Goal: Use online tool/utility: Utilize a website feature to perform a specific function

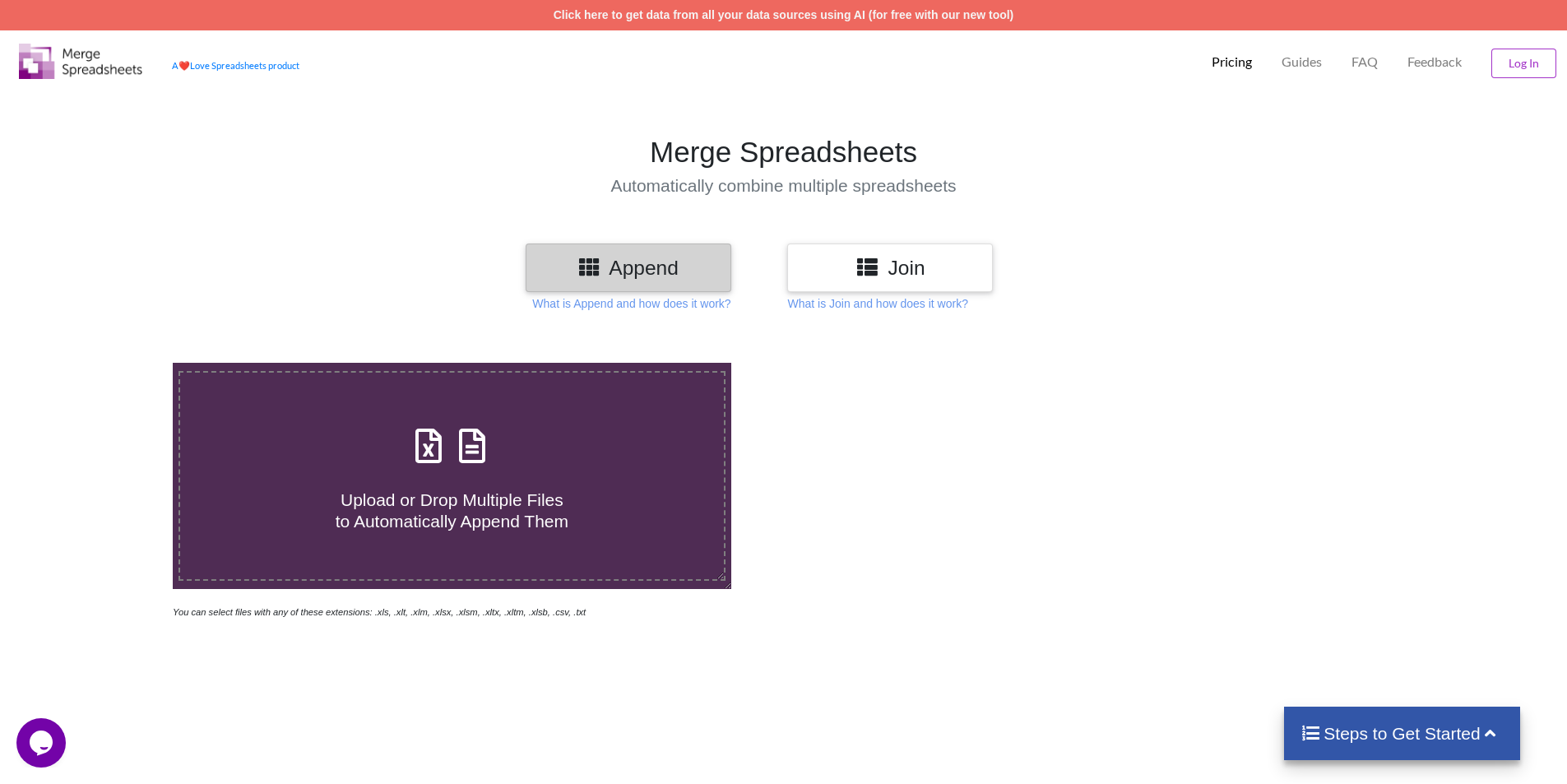
click at [445, 516] on span "Upload or Drop Multiple Files to Automatically Append Them" at bounding box center [452, 510] width 233 height 40
click at [112, 363] on input "Upload or Drop Multiple Files to Automatically Append Them" at bounding box center [112, 363] width 0 height 0
type input "C:\fakepath\Error-4XX_page.csv"
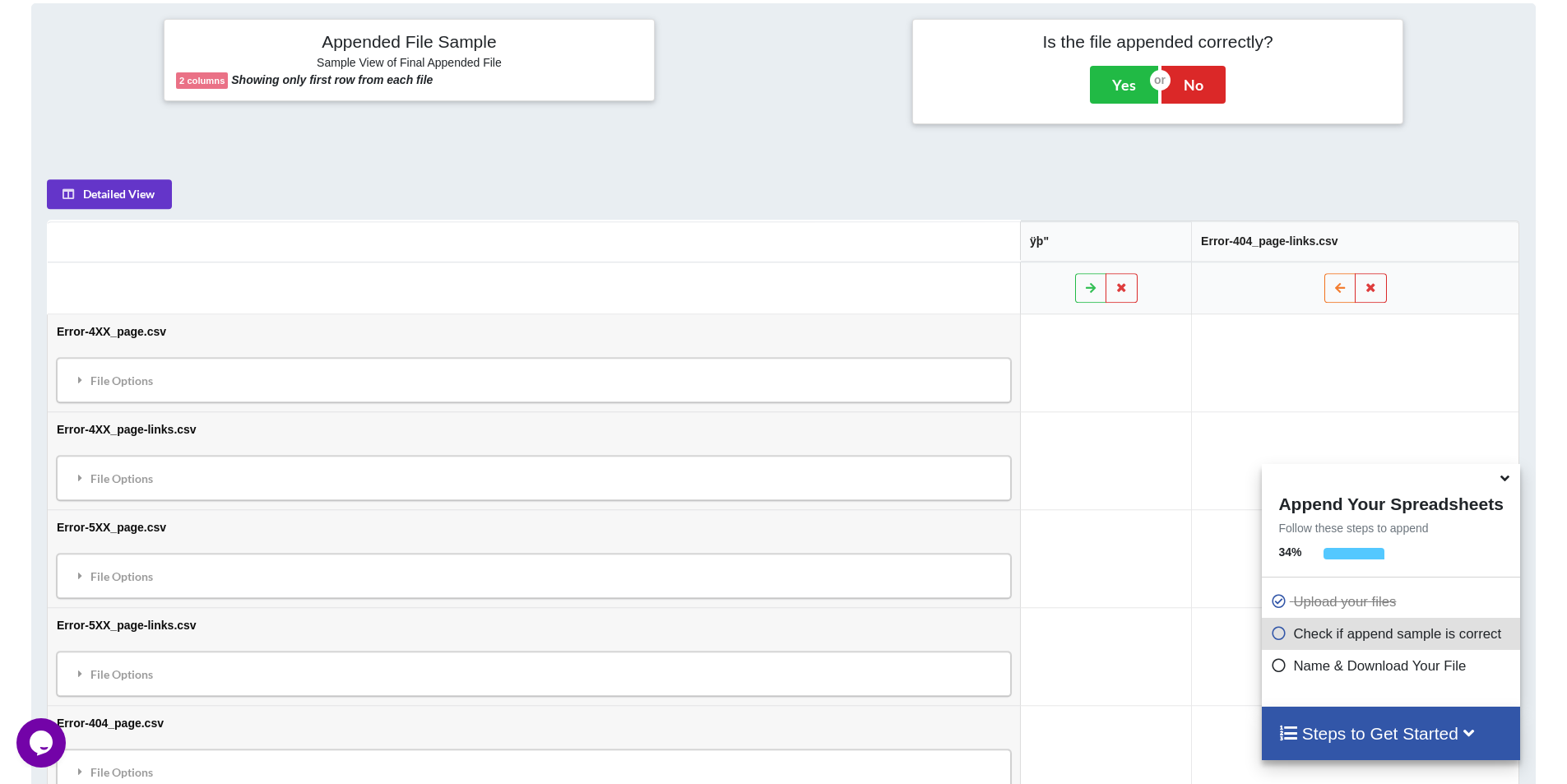
scroll to position [777, 0]
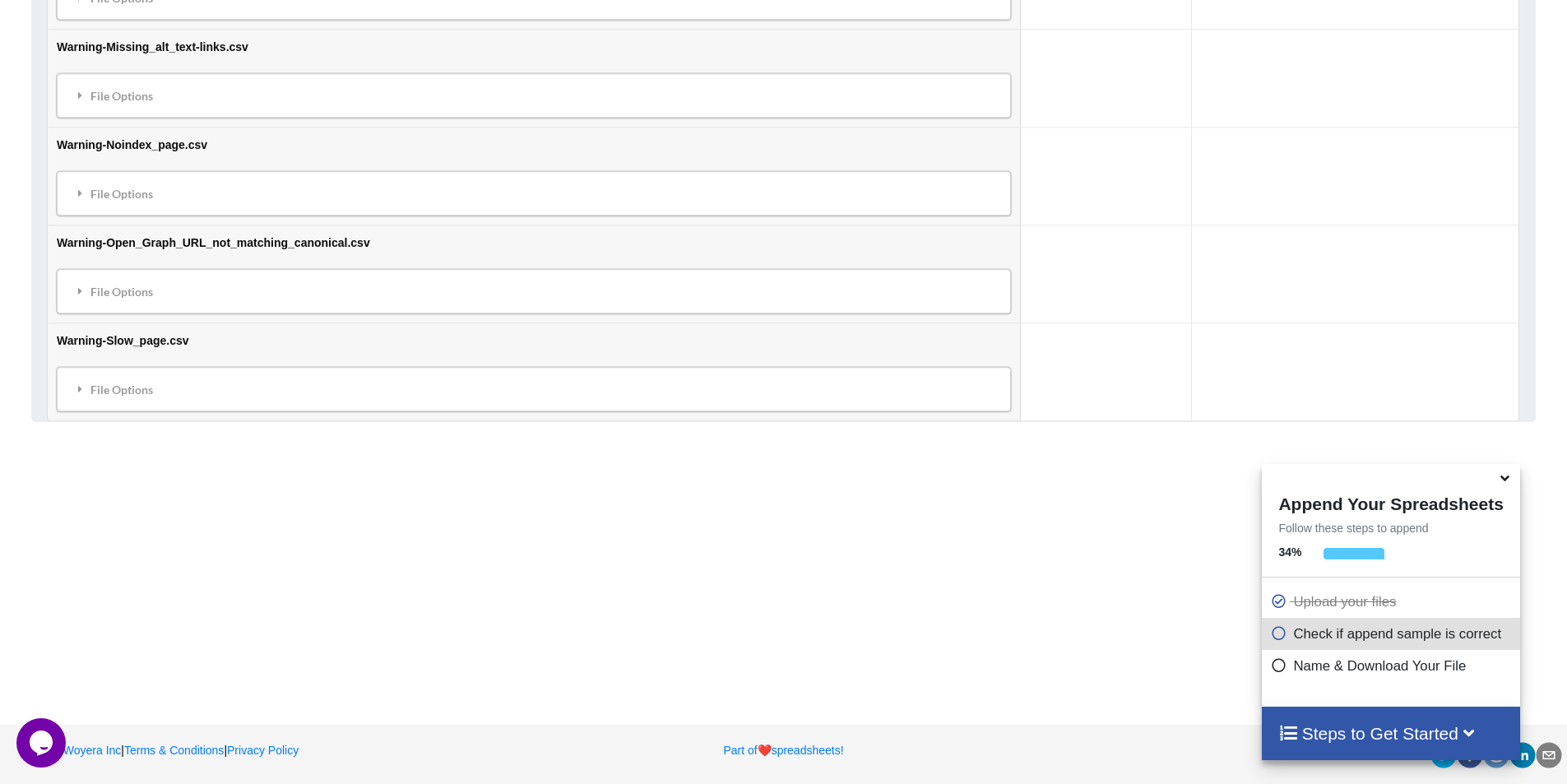
scroll to position [6212, 0]
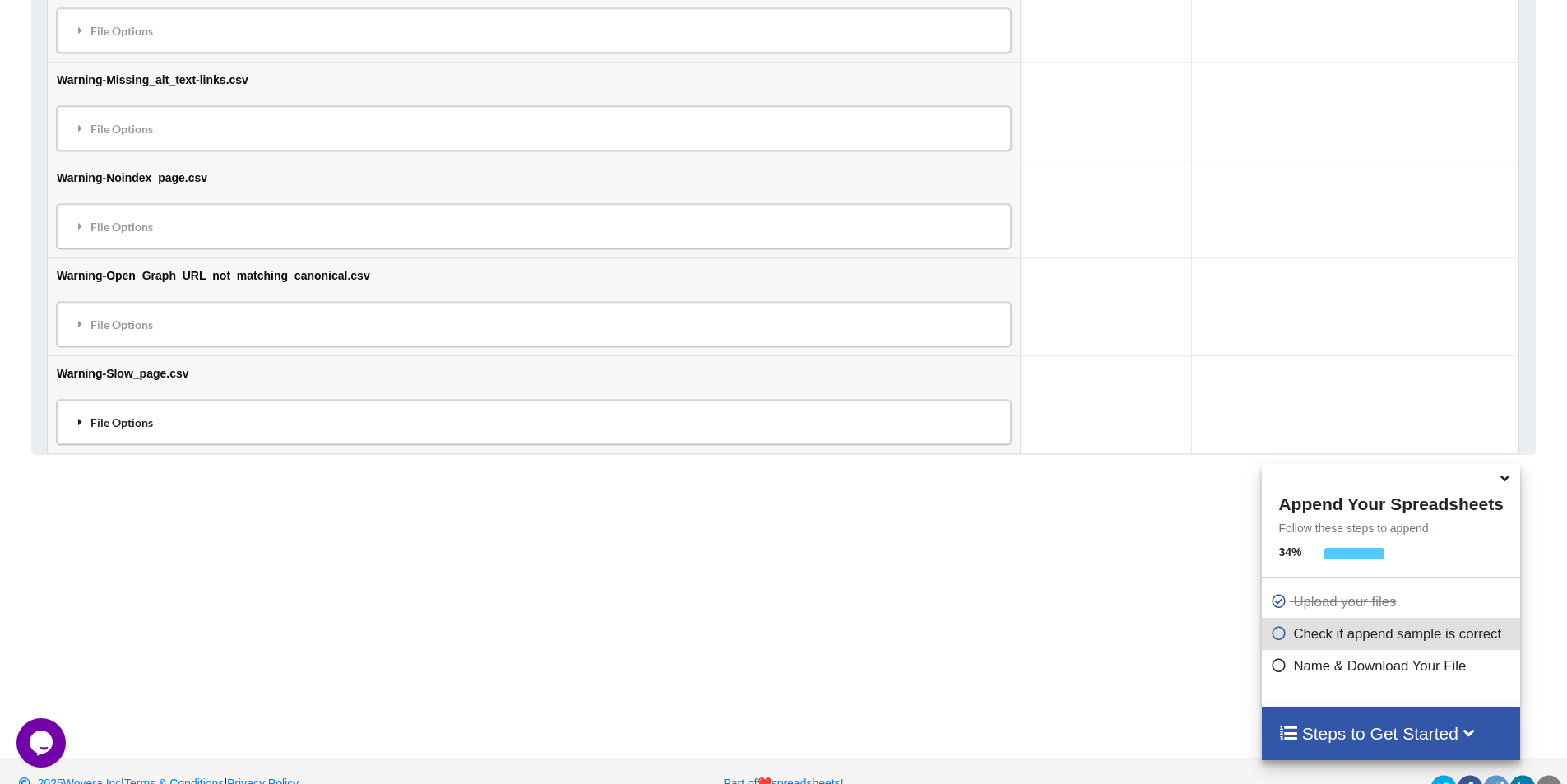
click at [243, 428] on div "File Options" at bounding box center [533, 422] width 945 height 35
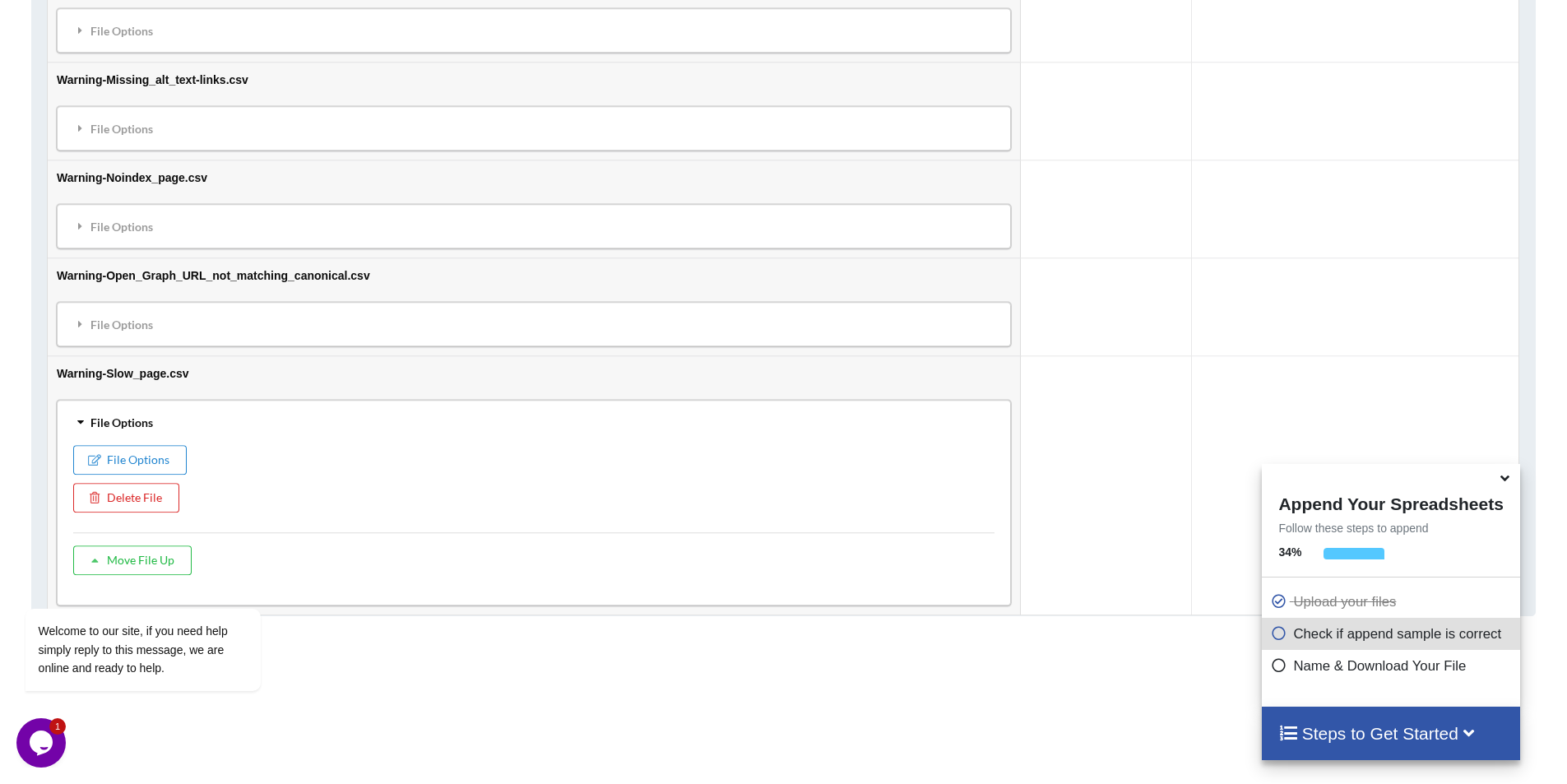
click at [243, 428] on div "File Options" at bounding box center [533, 422] width 945 height 35
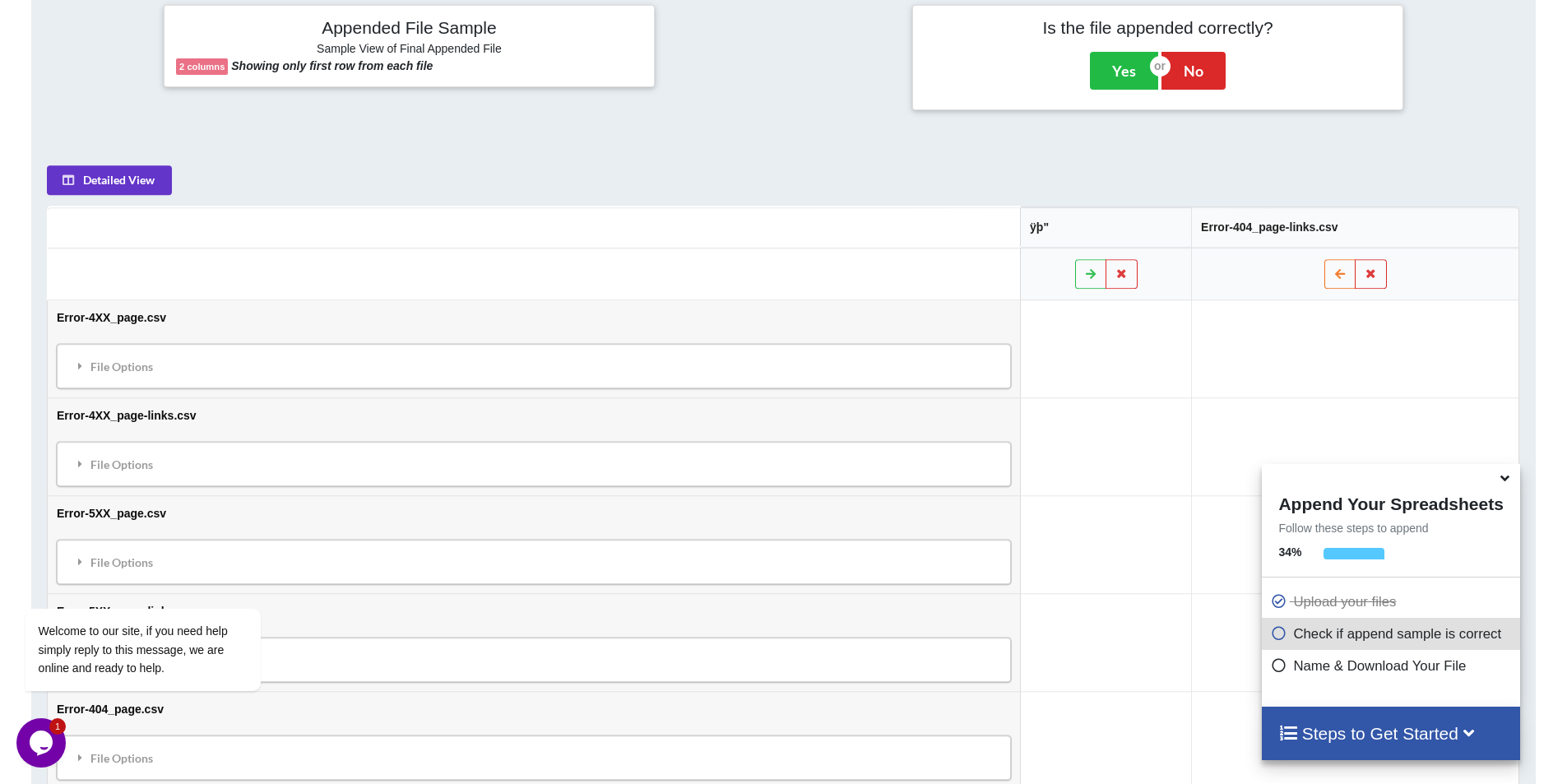
scroll to position [790, 0]
click at [702, 468] on div "File Options" at bounding box center [533, 463] width 945 height 35
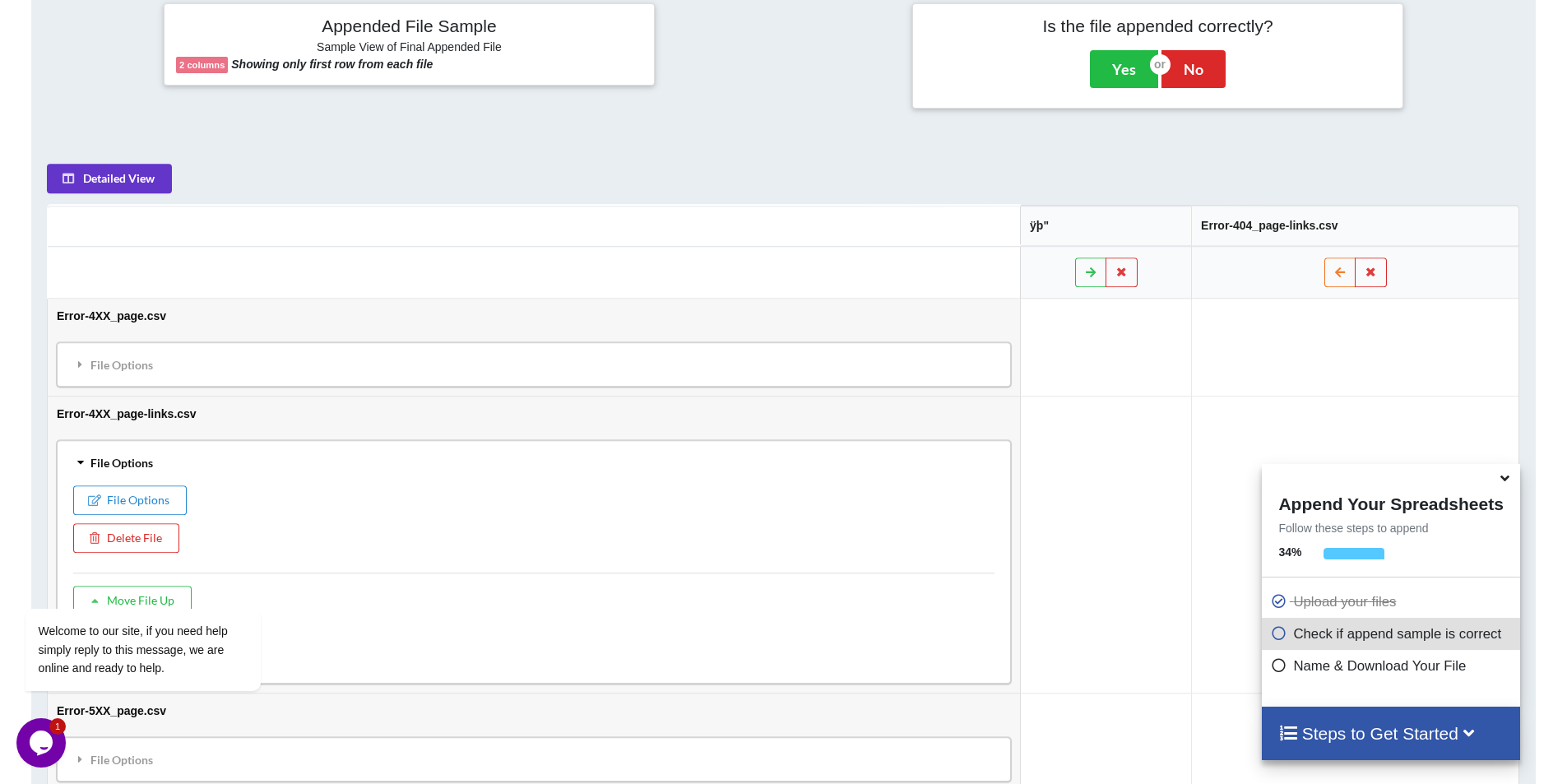
click at [674, 447] on div "File Options" at bounding box center [533, 463] width 945 height 35
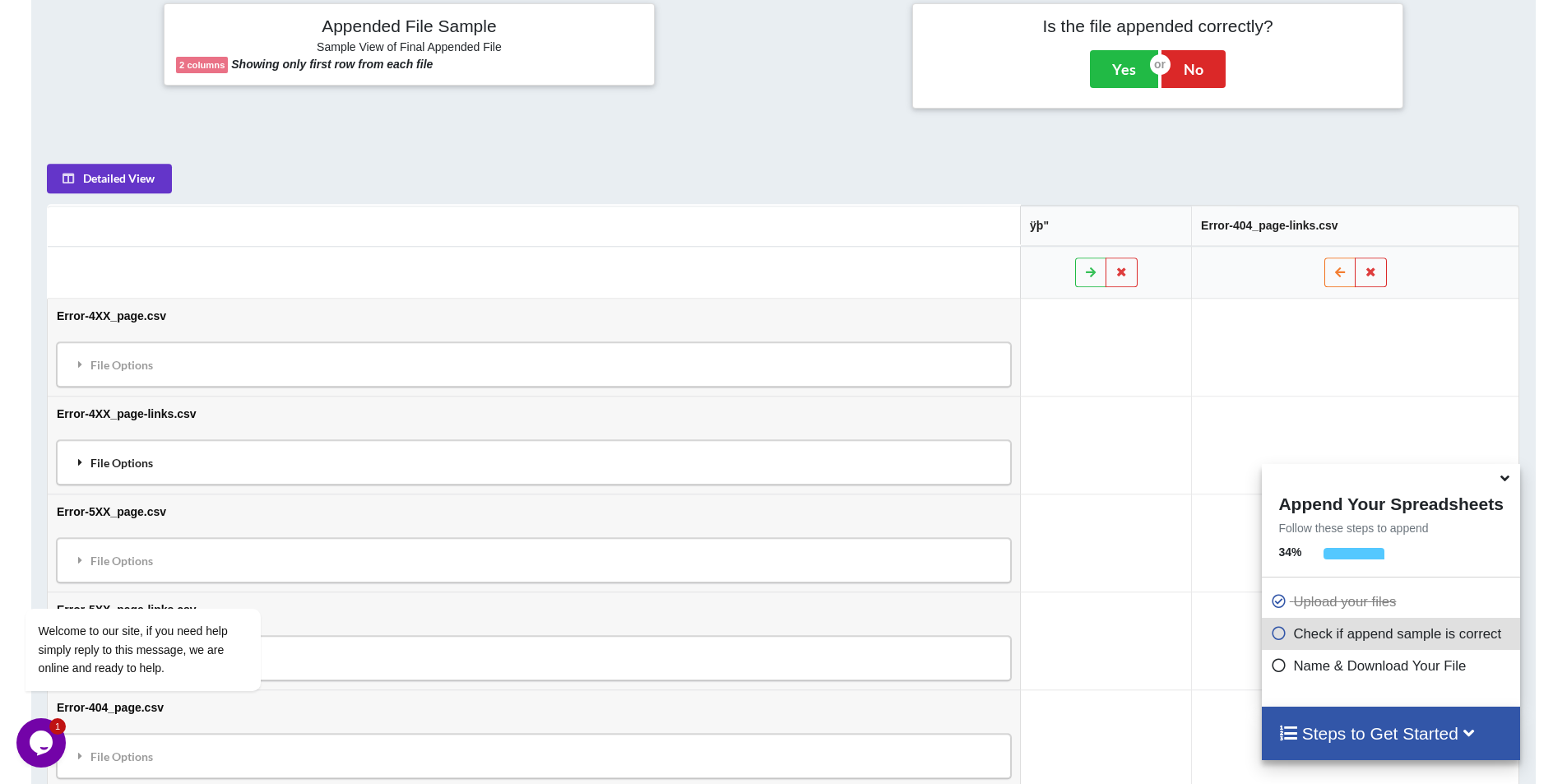
click at [674, 447] on div "File Options" at bounding box center [533, 463] width 945 height 35
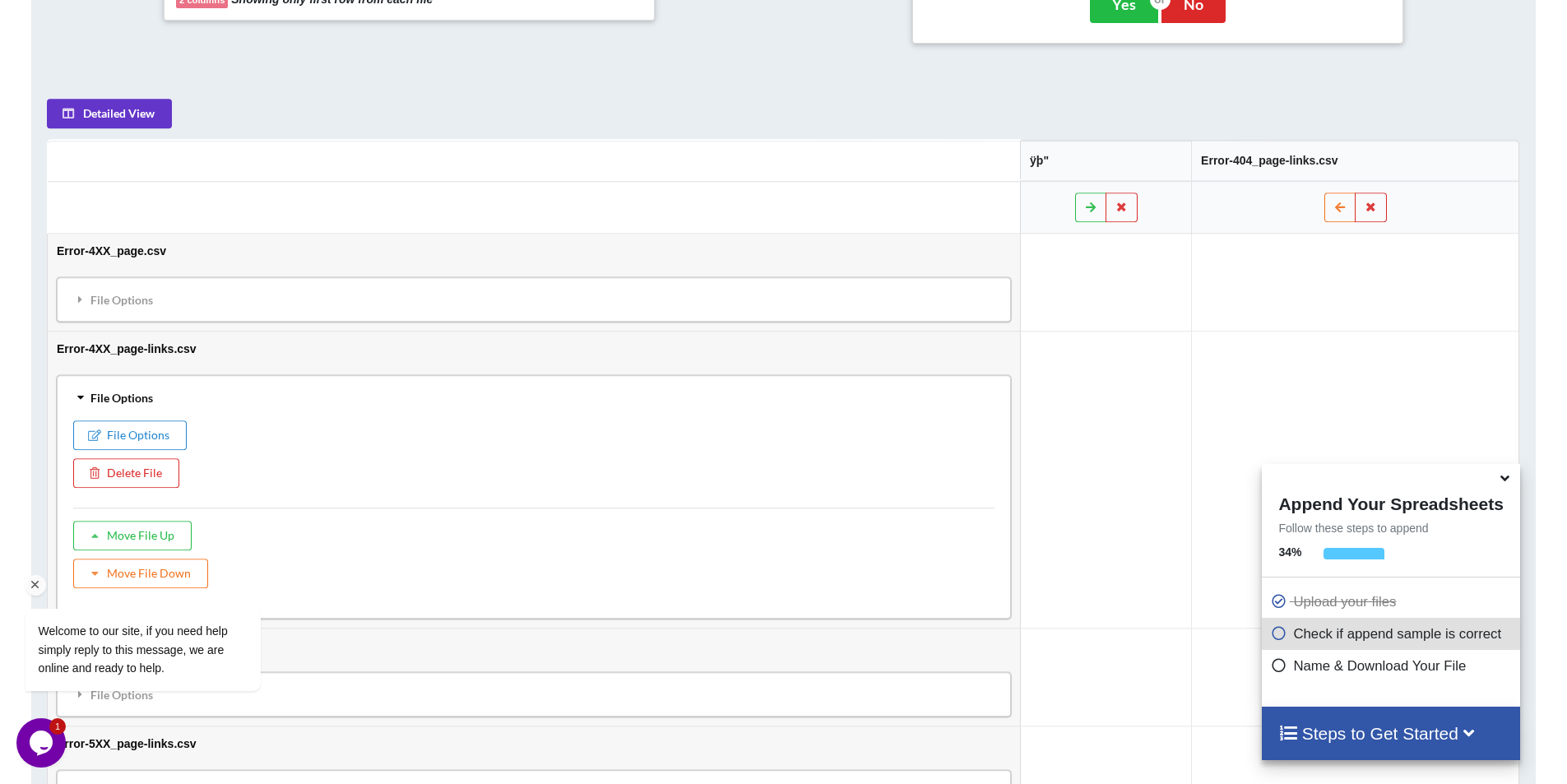
scroll to position [855, 0]
click at [375, 414] on div "File Options Delete File Move File Up Move File Down" at bounding box center [533, 513] width 945 height 199
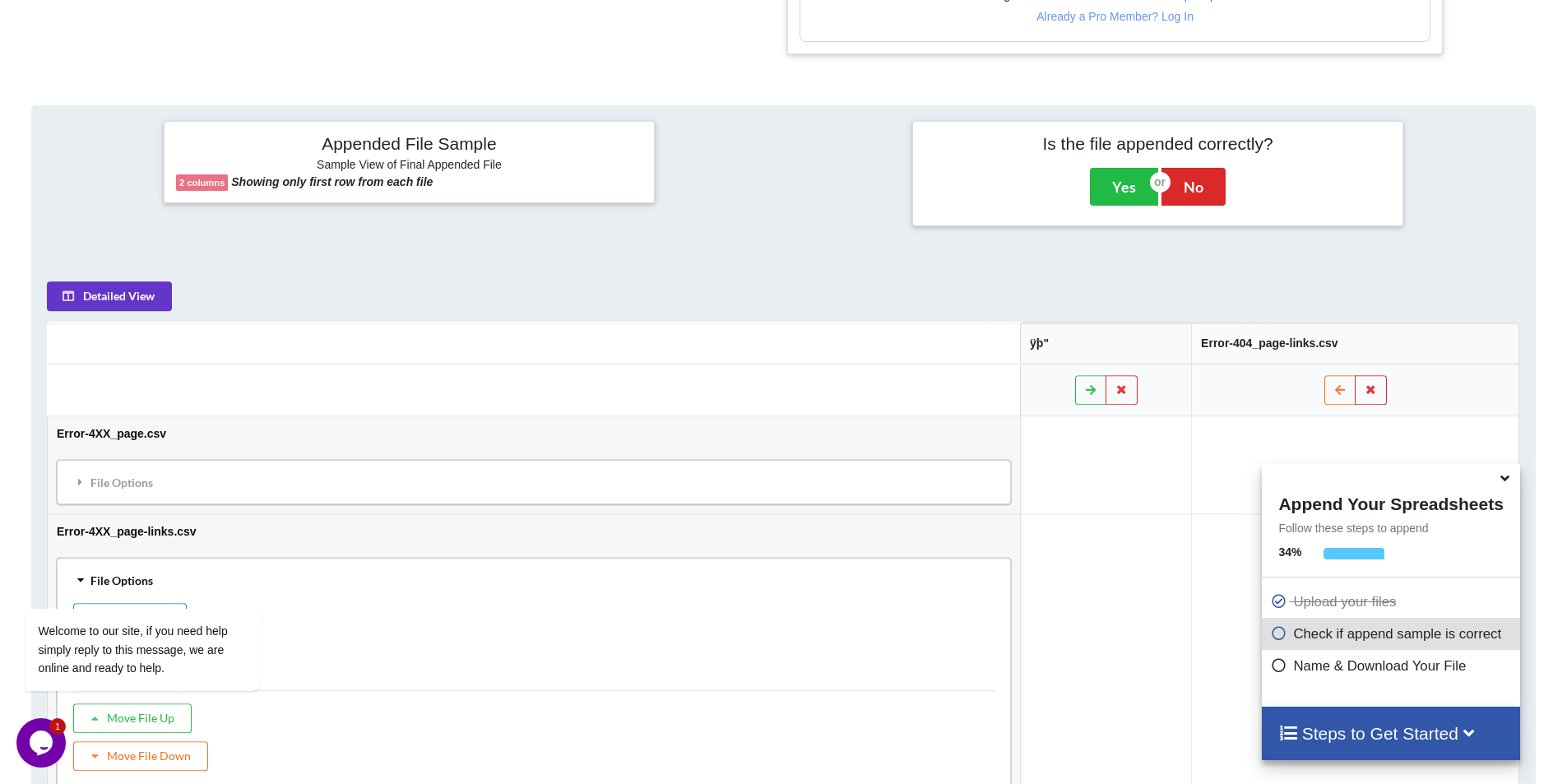
scroll to position [691, 0]
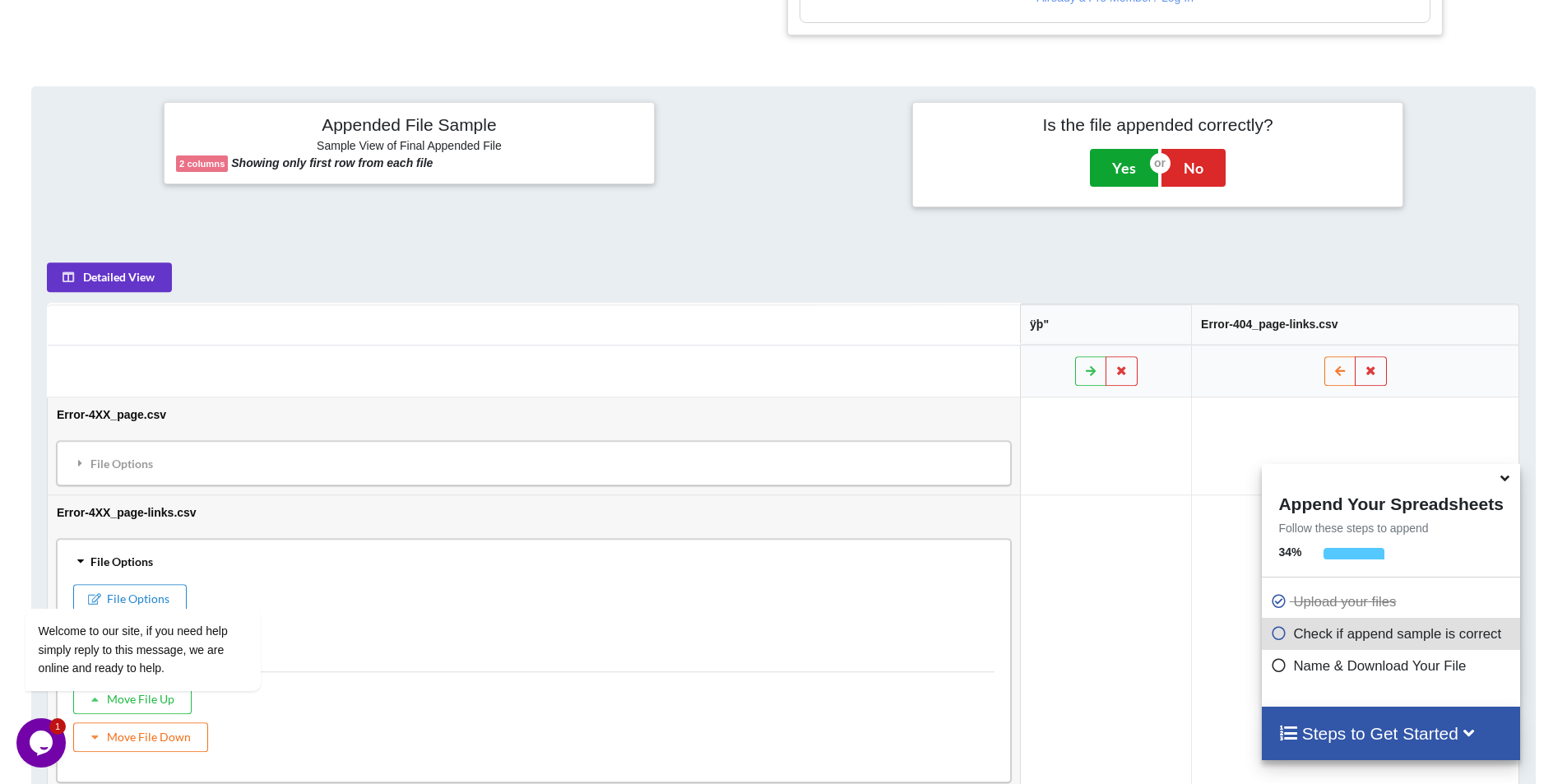
click at [1137, 162] on button "Yes" at bounding box center [1124, 168] width 68 height 38
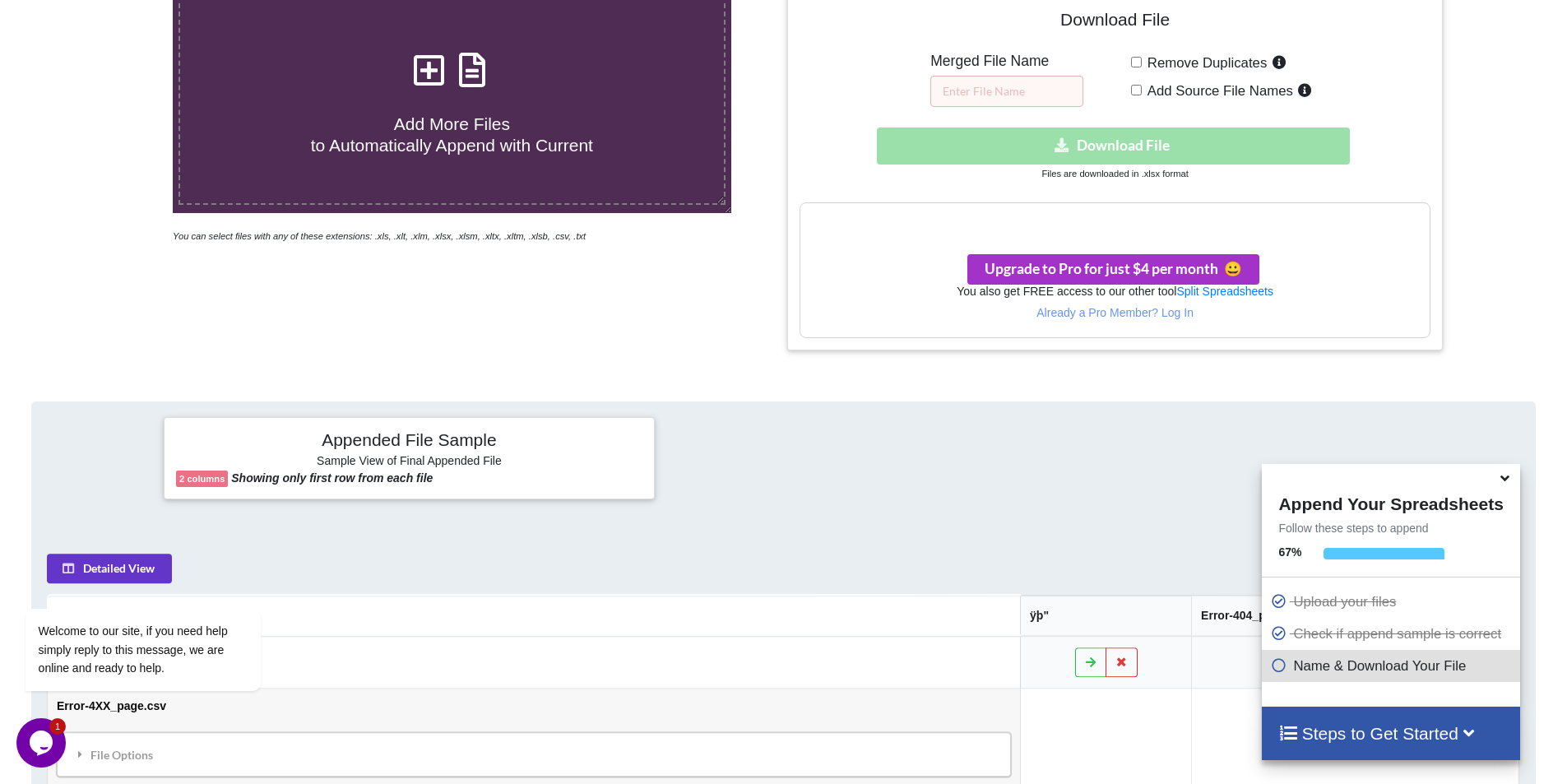
scroll to position [363, 0]
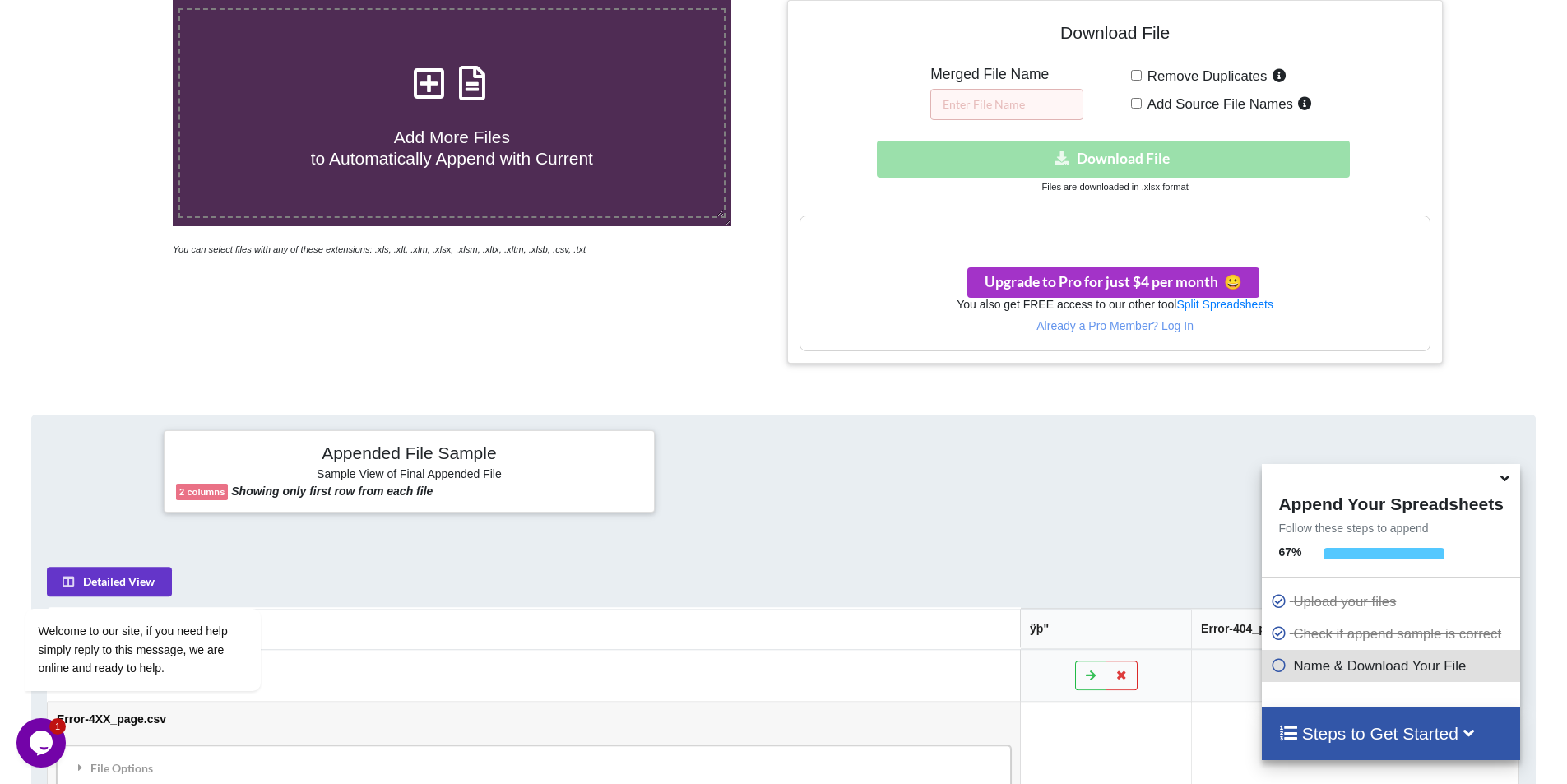
click at [1092, 240] on h3 "Your files are more than 1 MB" at bounding box center [1115, 233] width 629 height 18
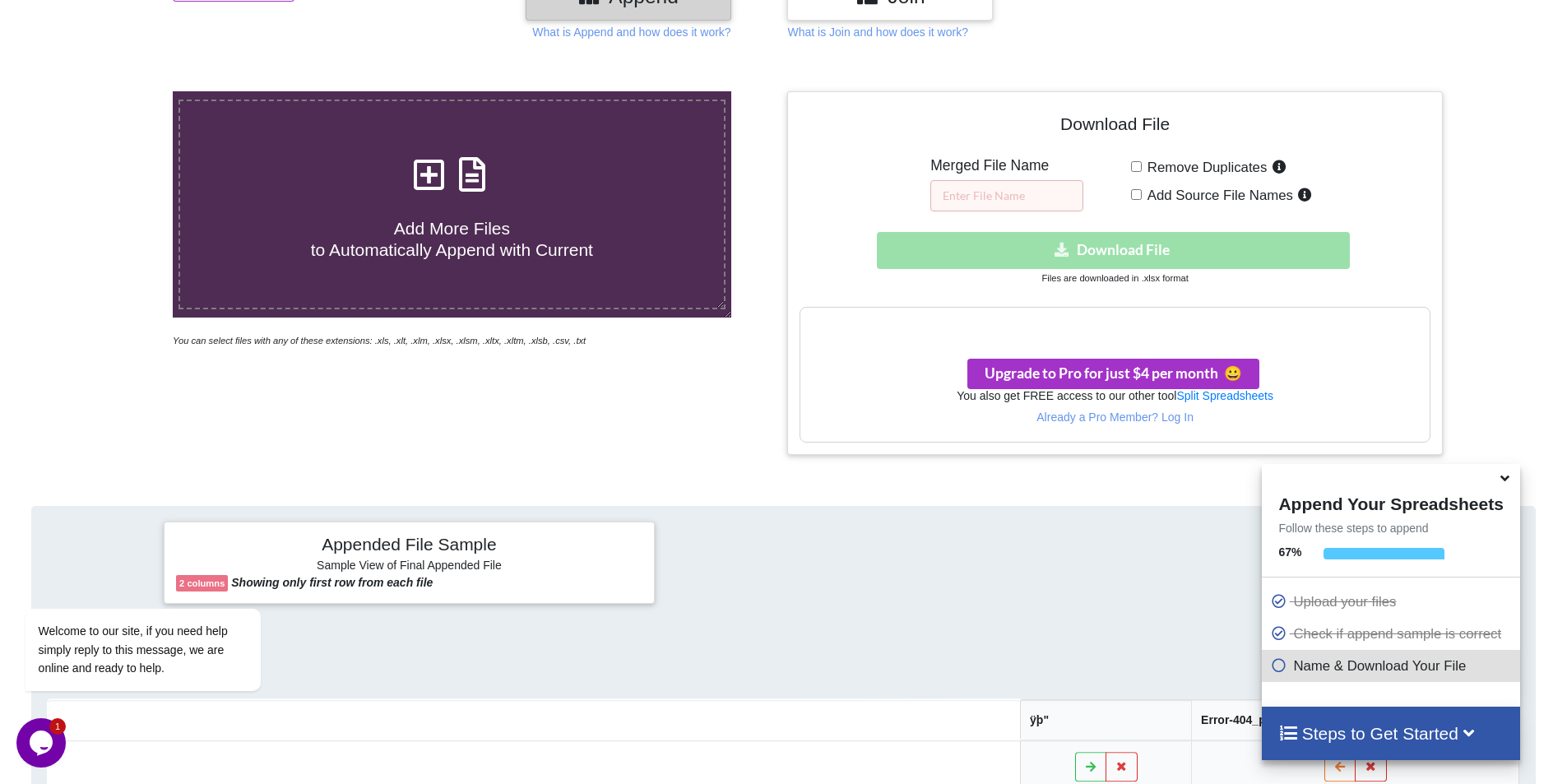
scroll to position [165, 0]
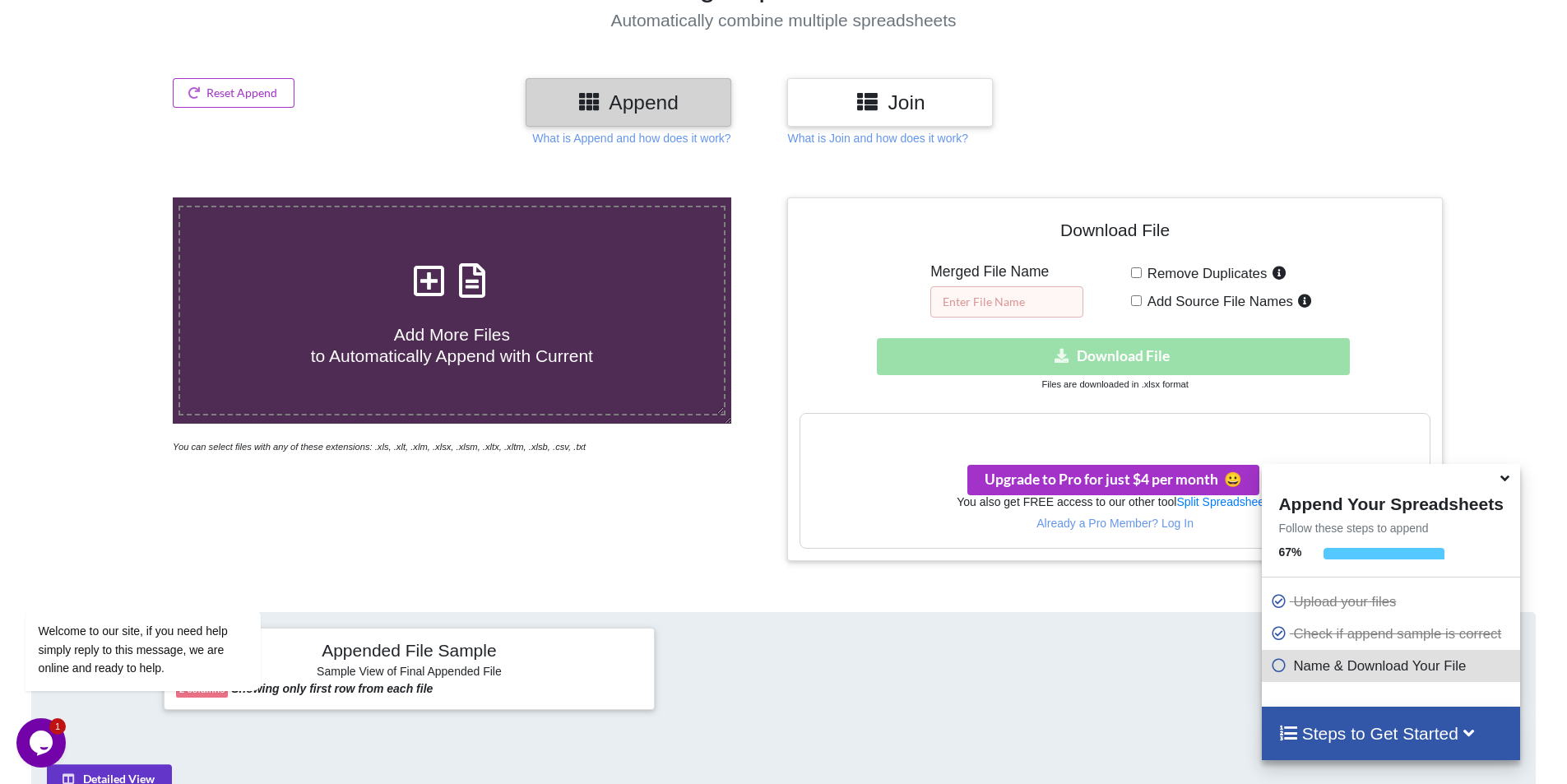
click at [1038, 296] on input "text" at bounding box center [1007, 302] width 153 height 32
type input "jjj"
click at [1070, 345] on div "Download hidden Download File" at bounding box center [1115, 356] width 631 height 37
click at [1502, 477] on icon at bounding box center [1505, 475] width 17 height 15
